Goal: Information Seeking & Learning: Find specific page/section

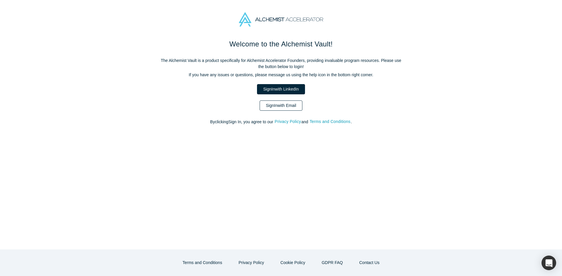
click at [279, 104] on link "Sign In with Email" at bounding box center [280, 106] width 43 height 10
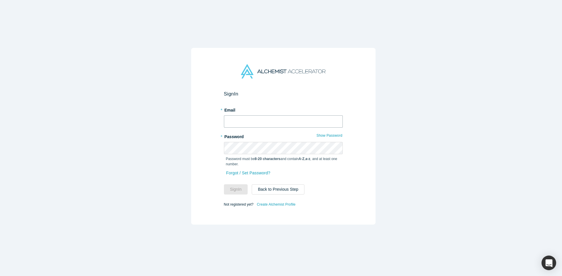
click at [278, 116] on input "text" at bounding box center [283, 122] width 119 height 12
click at [267, 118] on input "text" at bounding box center [283, 122] width 119 height 12
type input "[EMAIL_ADDRESS][DOMAIN_NAME]"
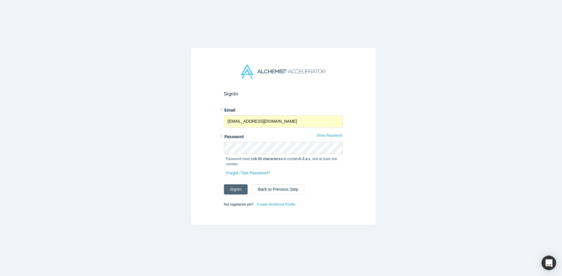
drag, startPoint x: 231, startPoint y: 185, endPoint x: 240, endPoint y: 153, distance: 33.5
click at [231, 185] on button "Sign In" at bounding box center [236, 190] width 24 height 10
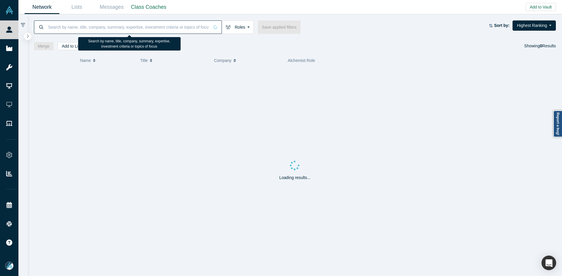
click at [188, 26] on input at bounding box center [128, 27] width 162 height 14
paste input "[PERSON_NAME]"
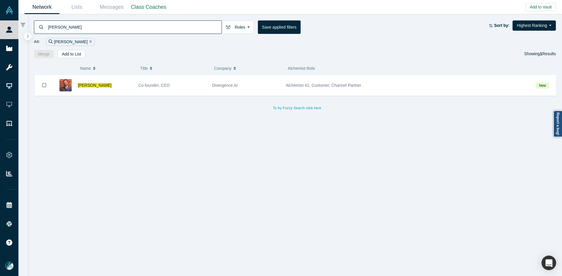
type input "[PERSON_NAME]"
click at [98, 84] on span "[PERSON_NAME]" at bounding box center [95, 85] width 34 height 5
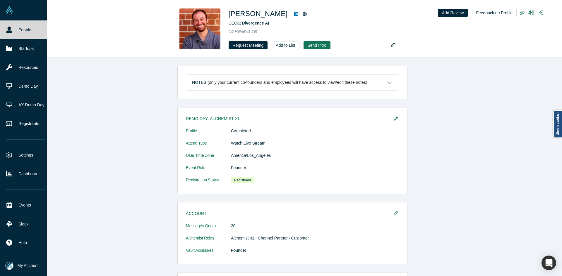
click at [15, 29] on link "People" at bounding box center [25, 29] width 51 height 19
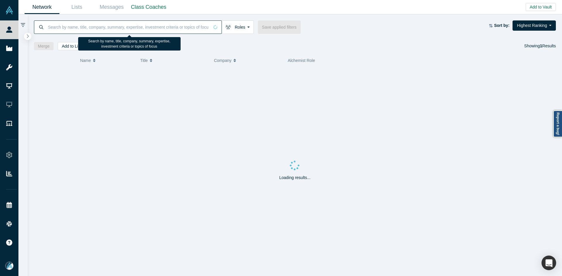
click at [78, 30] on input at bounding box center [128, 27] width 162 height 14
paste input "[PERSON_NAME]"
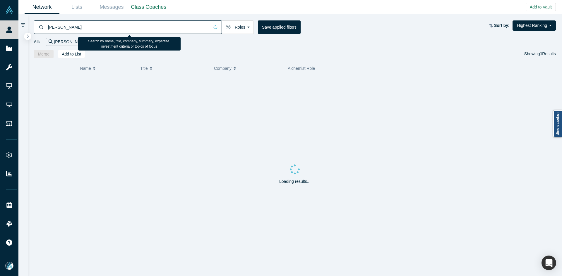
type input "[PERSON_NAME]"
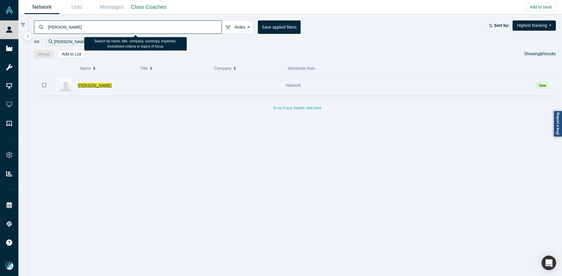
click at [95, 85] on span "[PERSON_NAME]" at bounding box center [95, 85] width 34 height 5
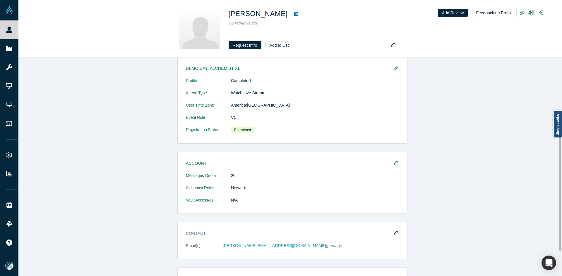
scroll to position [146, 0]
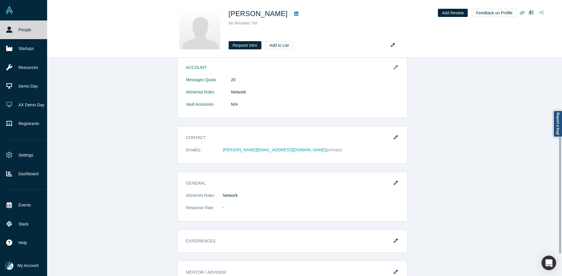
click at [17, 31] on link "People" at bounding box center [25, 29] width 51 height 19
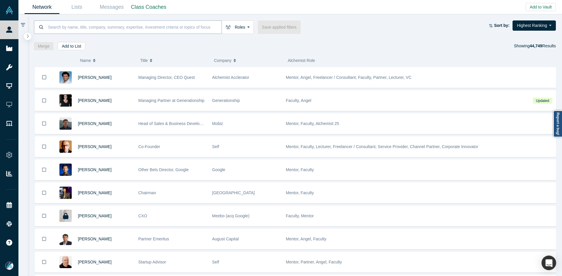
click at [93, 32] on input at bounding box center [134, 27] width 174 height 14
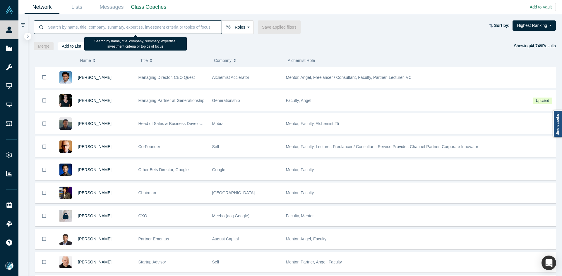
paste input "[PERSON_NAME]"
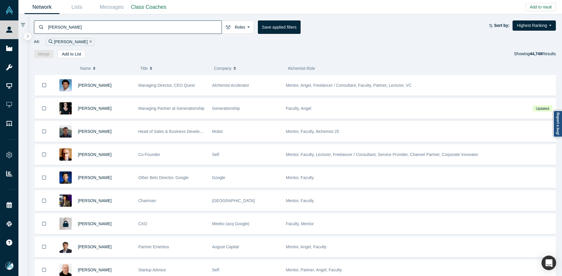
type input "[PERSON_NAME]"
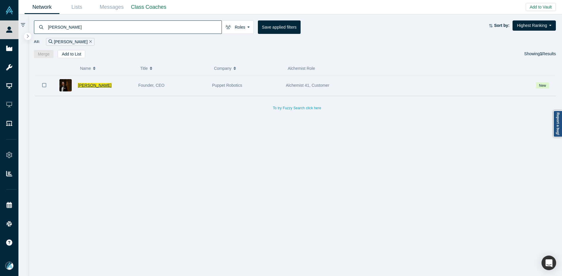
click at [86, 86] on span "[PERSON_NAME]" at bounding box center [95, 85] width 34 height 5
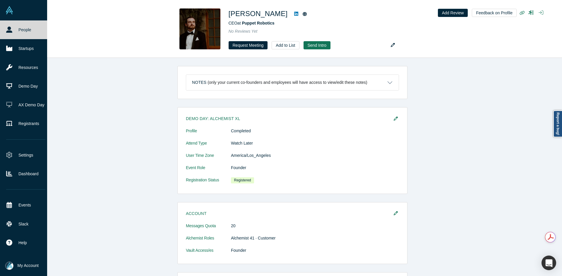
click at [15, 28] on link "People" at bounding box center [25, 29] width 51 height 19
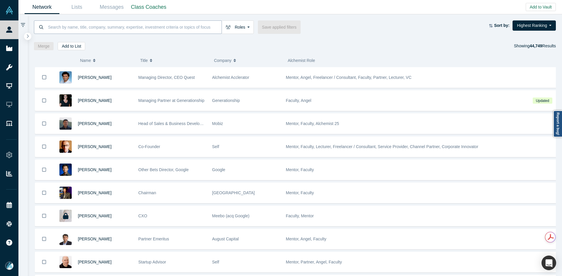
click at [108, 27] on input at bounding box center [134, 27] width 174 height 14
paste input "Kseniia [PERSON_NAME]"
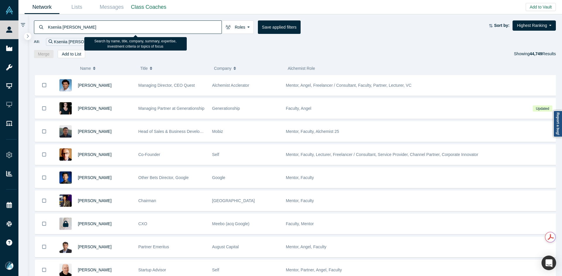
type input "Kseniia [PERSON_NAME]"
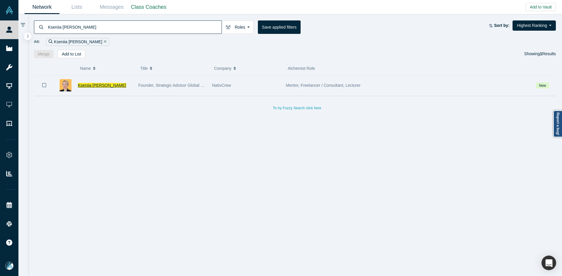
click at [98, 87] on span "Kseniia [PERSON_NAME]" at bounding box center [102, 85] width 48 height 5
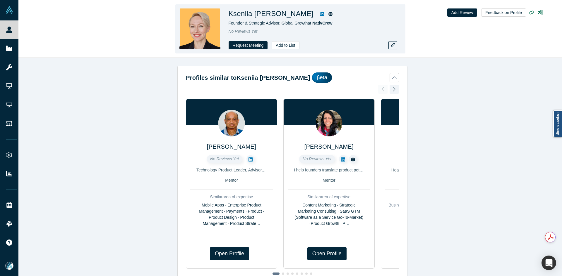
click at [305, 24] on span "Founder & Strategic Advisor, Global Growth at NativCrew" at bounding box center [280, 23] width 104 height 5
copy span "Founder & Strategic Advisor, Global Growth"
drag, startPoint x: 307, startPoint y: 24, endPoint x: 228, endPoint y: 25, distance: 79.3
click at [228, 25] on div "Kseniia Molodkina Founder & Strategic Advisor, Global Growth at NativCrew No Re…" at bounding box center [290, 28] width 230 height 49
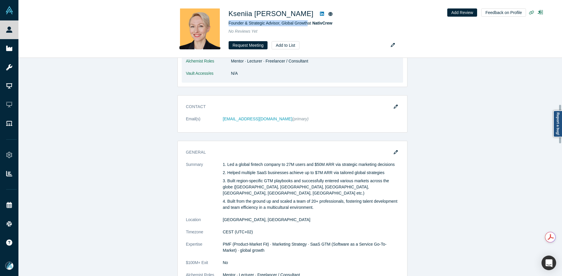
scroll to position [263, 0]
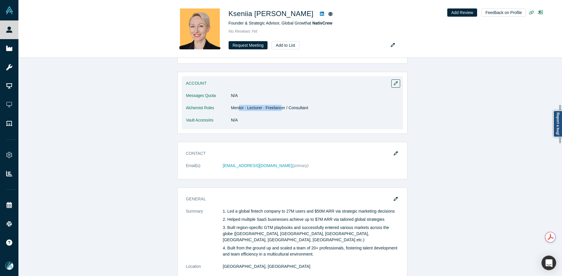
drag, startPoint x: 238, startPoint y: 106, endPoint x: 279, endPoint y: 103, distance: 40.5
click at [279, 103] on dl "Messages Quota N/A Alchemist Roles Mentor · Lecturer · Freelancer / Consultant …" at bounding box center [292, 111] width 213 height 37
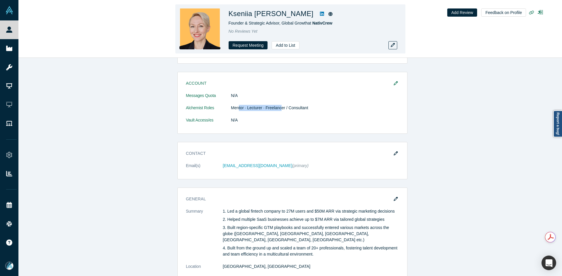
click at [320, 13] on icon at bounding box center [322, 14] width 4 height 4
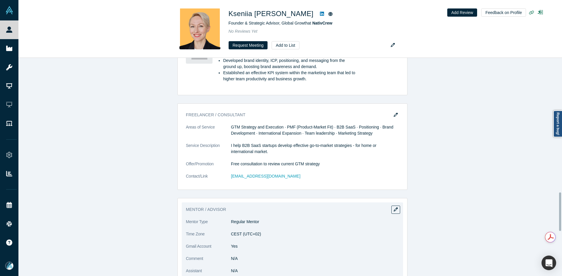
scroll to position [965, 0]
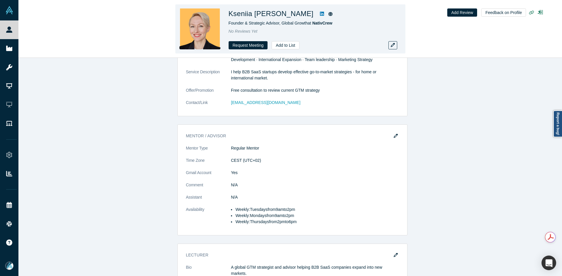
click at [271, 15] on h1 "Kseniia [PERSON_NAME]" at bounding box center [270, 13] width 85 height 11
copy div "Kseniia [PERSON_NAME]"
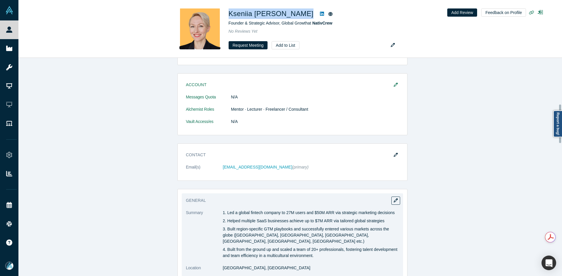
scroll to position [351, 0]
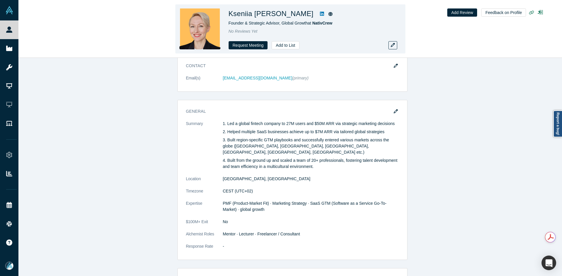
click at [250, 20] on div "Kseniia Molodkina Founder & Strategic Advisor, Global Growth at NativCrew No Re…" at bounding box center [310, 28] width 164 height 41
copy h1 "Kseniia"
drag, startPoint x: 250, startPoint y: 15, endPoint x: 229, endPoint y: 14, distance: 20.5
click at [229, 14] on h1 "Kseniia [PERSON_NAME]" at bounding box center [270, 13] width 85 height 11
click at [280, 14] on h1 "Kseniia [PERSON_NAME]" at bounding box center [270, 13] width 85 height 11
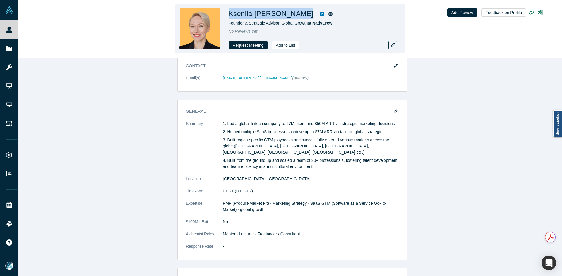
copy div "Kseniia [PERSON_NAME]"
drag, startPoint x: 287, startPoint y: 15, endPoint x: 230, endPoint y: 14, distance: 57.1
click at [230, 14] on div "Kseniia [PERSON_NAME]" at bounding box center [310, 13] width 164 height 11
copy div "Kseniia [PERSON_NAME]"
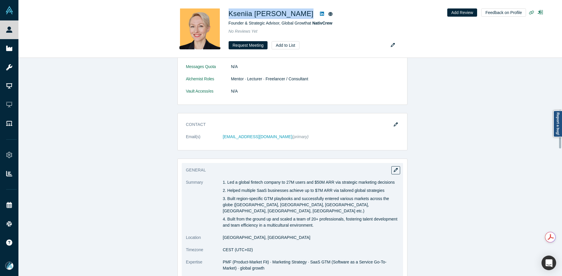
scroll to position [293, 0]
click at [395, 172] on icon "button" at bounding box center [395, 170] width 4 height 4
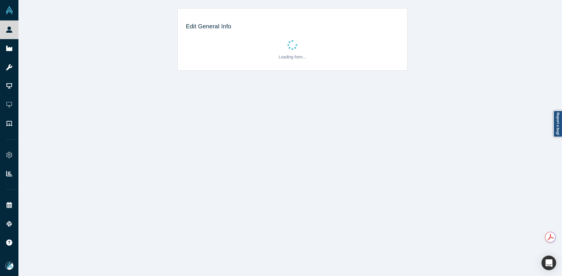
scroll to position [0, 0]
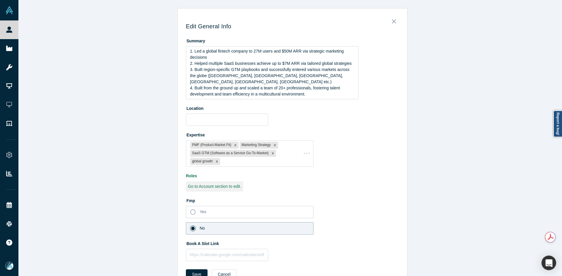
type input "[GEOGRAPHIC_DATA], [GEOGRAPHIC_DATA]"
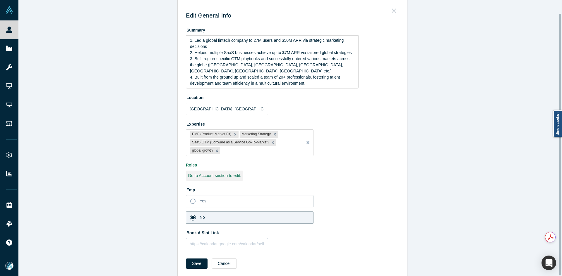
scroll to position [14, 0]
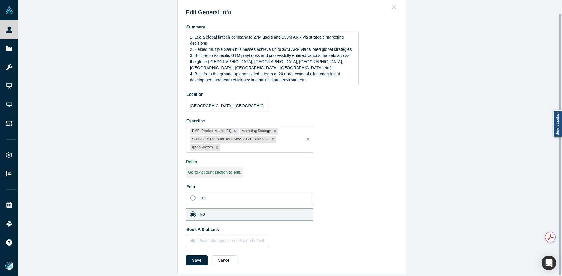
click at [205, 235] on input "text" at bounding box center [227, 241] width 82 height 12
paste input "[URL][DOMAIN_NAME]"
type input "[URL][DOMAIN_NAME]"
click at [193, 256] on button "Save" at bounding box center [197, 261] width 22 height 10
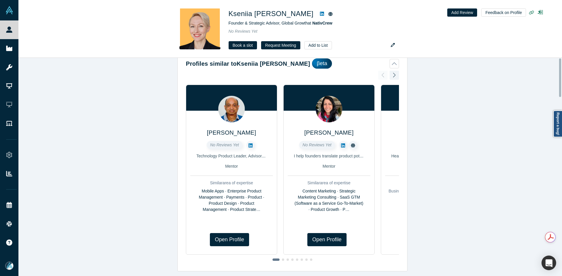
scroll to position [0, 0]
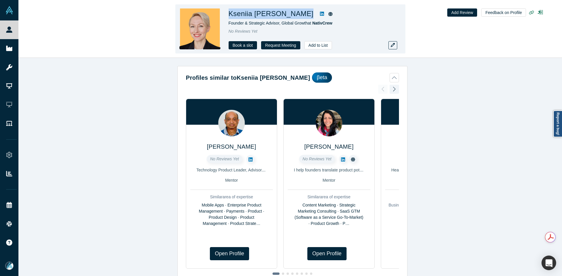
copy div "Kseniia [PERSON_NAME]"
drag, startPoint x: 287, startPoint y: 14, endPoint x: 230, endPoint y: 14, distance: 56.5
click at [230, 14] on div "Kseniia [PERSON_NAME]" at bounding box center [310, 13] width 164 height 11
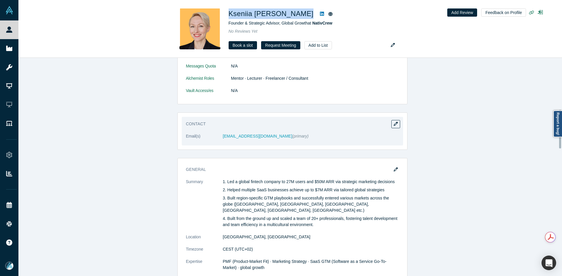
scroll to position [293, 0]
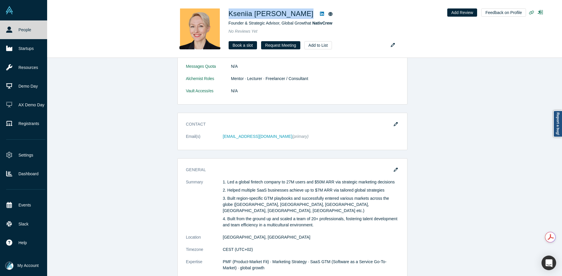
click at [12, 33] on link "People" at bounding box center [25, 29] width 51 height 19
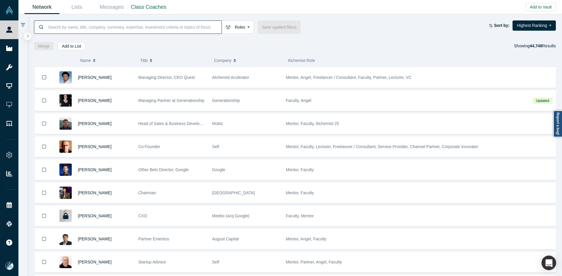
click at [129, 27] on input at bounding box center [134, 27] width 174 height 14
paste input "[PERSON_NAME]"
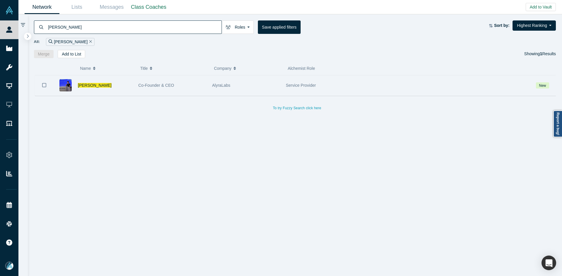
click at [90, 82] on div "[PERSON_NAME]" at bounding box center [105, 85] width 54 height 20
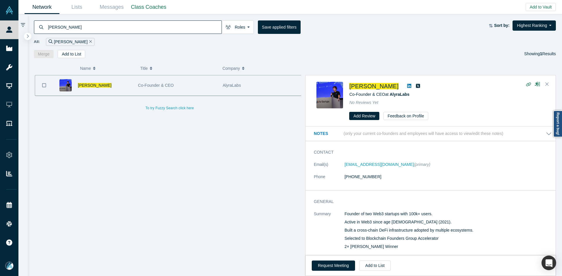
click at [85, 32] on input "[PERSON_NAME]" at bounding box center [134, 27] width 174 height 14
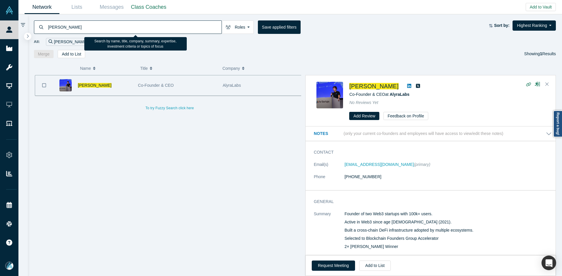
click at [85, 32] on input "[PERSON_NAME]" at bounding box center [134, 27] width 174 height 14
paste input "[PERSON_NAME]"
click at [85, 32] on input "[PERSON_NAME]" at bounding box center [134, 27] width 174 height 14
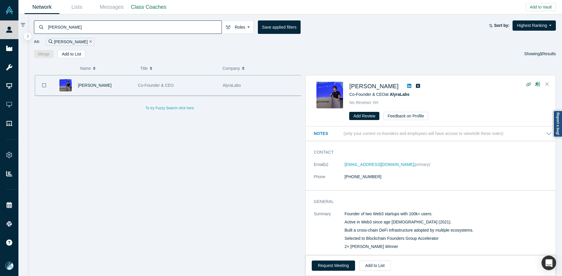
type input "[PERSON_NAME]"
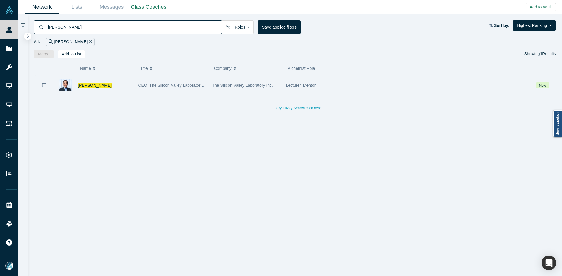
click at [86, 85] on span "[PERSON_NAME]" at bounding box center [95, 85] width 34 height 5
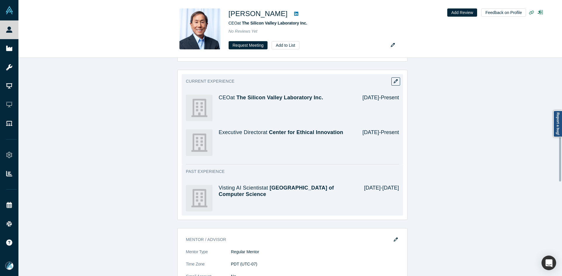
scroll to position [439, 0]
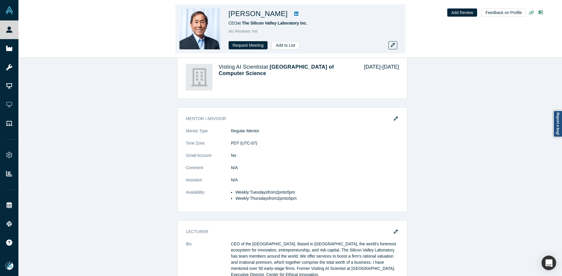
click at [292, 11] on link at bounding box center [296, 13] width 9 height 7
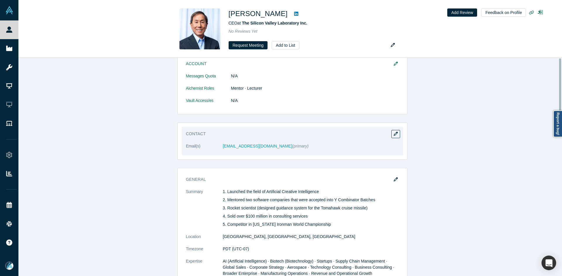
scroll to position [88, 0]
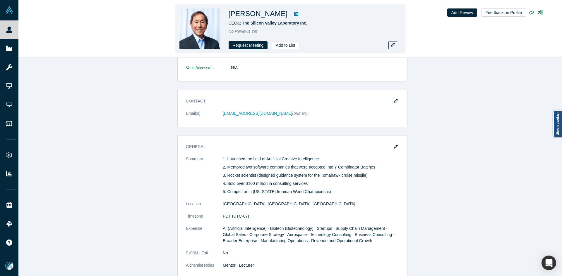
click at [294, 13] on icon at bounding box center [296, 14] width 4 height 4
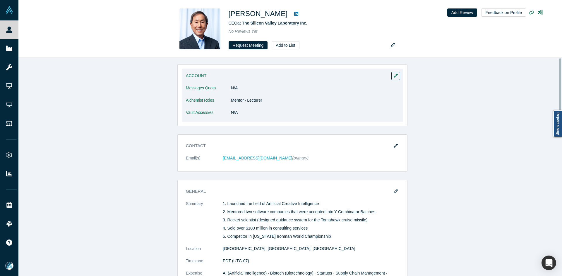
scroll to position [0, 0]
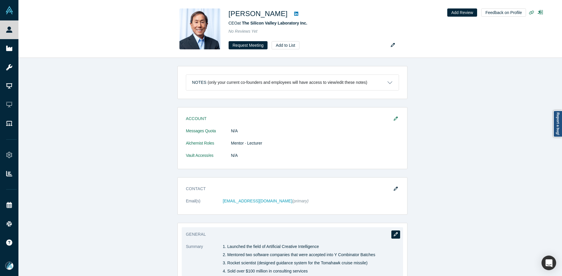
click at [392, 231] on button "button" at bounding box center [395, 235] width 9 height 8
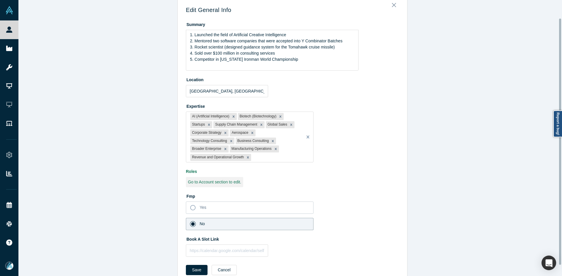
scroll to position [32, 0]
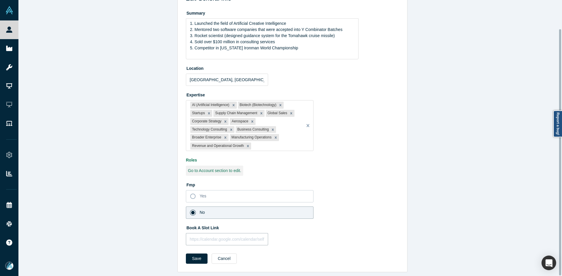
click at [214, 239] on input "text" at bounding box center [227, 239] width 82 height 12
paste input "[URL][DOMAIN_NAME]"
type input "[URL][DOMAIN_NAME]"
click at [195, 254] on button "Save" at bounding box center [197, 259] width 22 height 10
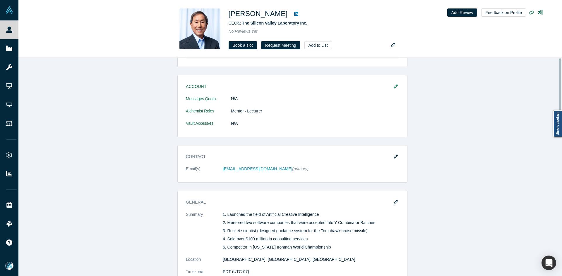
scroll to position [0, 0]
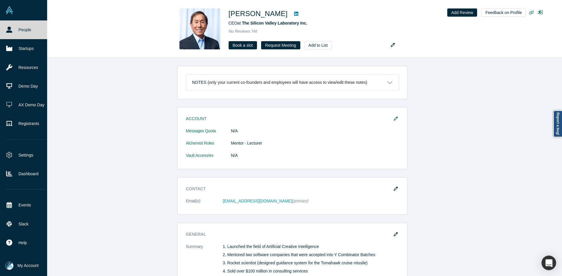
click at [0, 30] on link "People" at bounding box center [25, 29] width 51 height 19
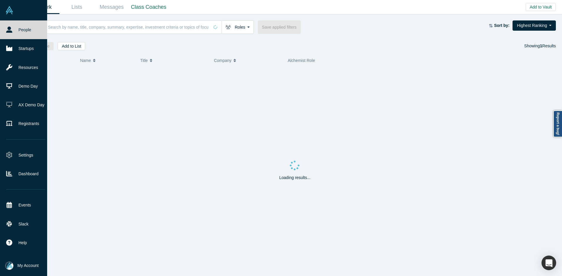
click at [0, 30] on link "People" at bounding box center [25, 29] width 51 height 19
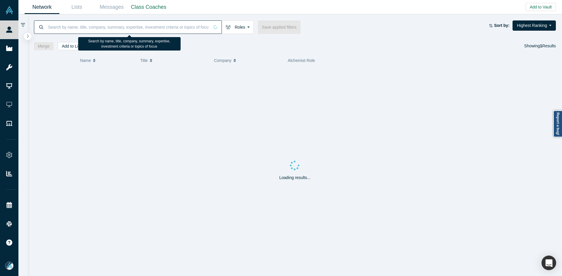
click at [127, 28] on input at bounding box center [128, 27] width 162 height 14
paste input "[PERSON_NAME]"
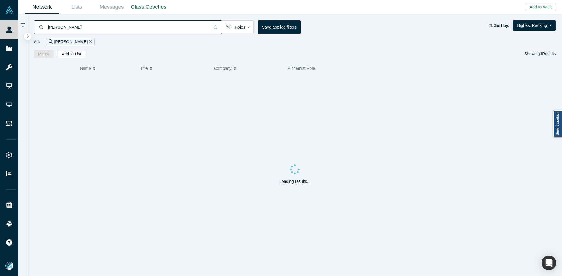
type input "[PERSON_NAME]"
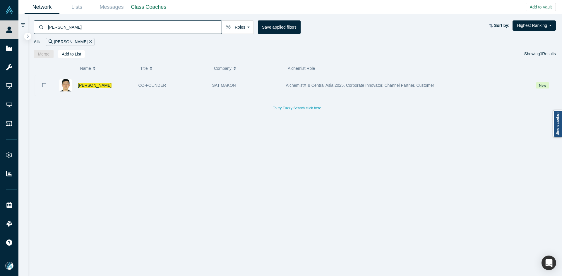
click at [102, 85] on span "[PERSON_NAME]" at bounding box center [95, 85] width 34 height 5
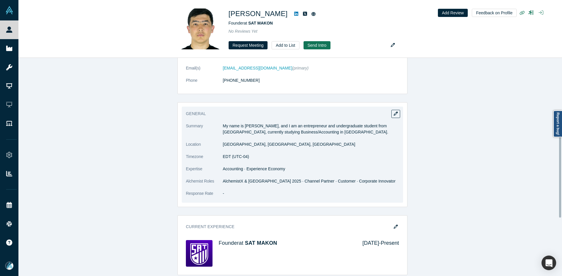
scroll to position [146, 0]
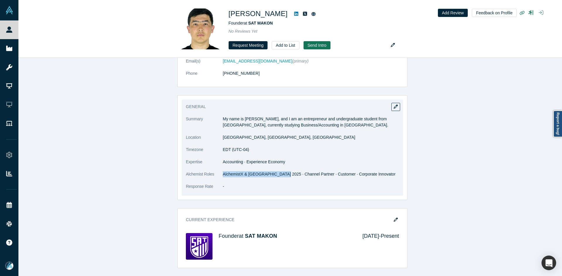
copy dd "AlchemistX & [GEOGRAPHIC_DATA] 2025"
drag, startPoint x: 277, startPoint y: 168, endPoint x: 222, endPoint y: 168, distance: 55.0
click at [223, 171] on dd "AlchemistX & [GEOGRAPHIC_DATA] 2025 · Channel Partner · Customer · Corporate In…" at bounding box center [311, 174] width 176 height 6
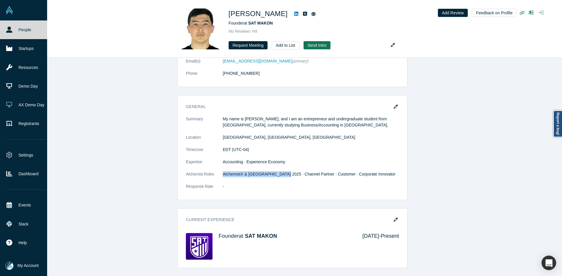
click at [8, 33] on link "People" at bounding box center [25, 29] width 51 height 19
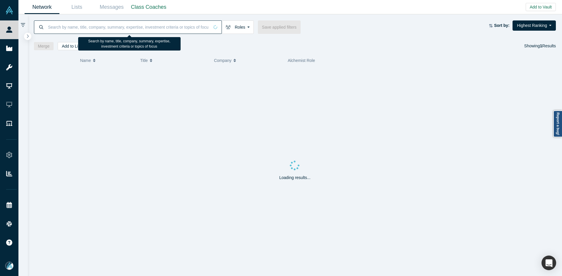
click at [110, 31] on input at bounding box center [128, 27] width 162 height 14
paste input "[PERSON_NAME]"
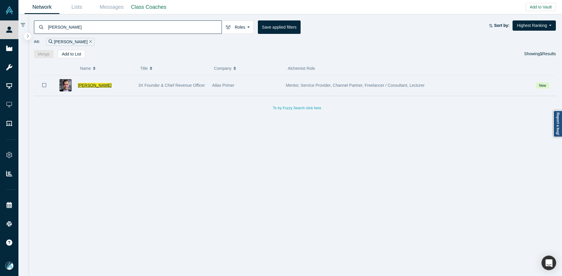
type input "[PERSON_NAME]"
click at [91, 84] on span "[PERSON_NAME]" at bounding box center [95, 85] width 34 height 5
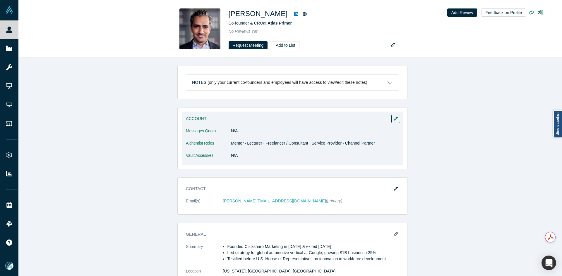
click at [252, 161] on dl "Messages Quota N/A Alchemist Roles Mentor · Lecturer · Freelancer / Consultant …" at bounding box center [292, 146] width 213 height 37
drag, startPoint x: 274, startPoint y: 142, endPoint x: 326, endPoint y: 142, distance: 52.1
click at [326, 142] on dd "Mentor · Lecturer · Freelancer / Consultant · Service Provider · Channel Partner" at bounding box center [315, 143] width 168 height 6
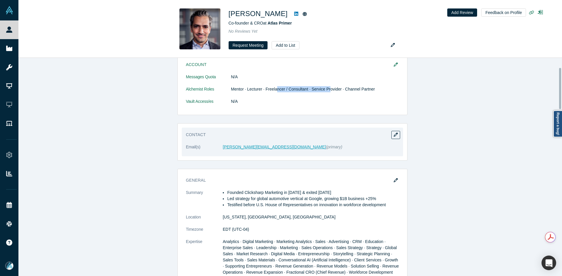
scroll to position [59, 0]
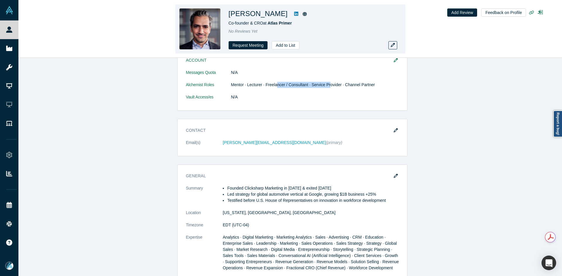
click at [294, 13] on icon at bounding box center [296, 14] width 4 height 4
